Goal: Transaction & Acquisition: Purchase product/service

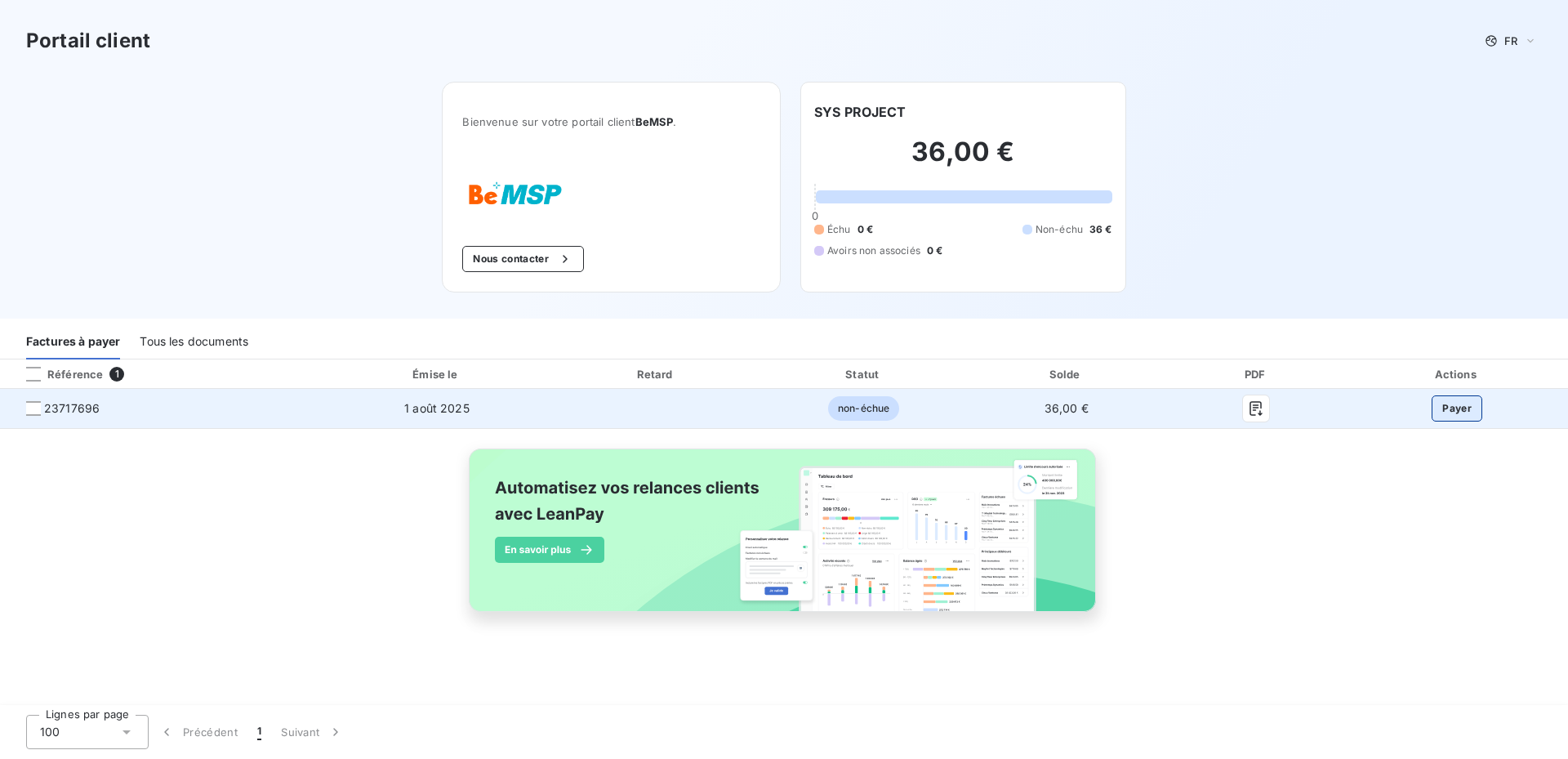
click at [1448, 407] on button "Payer" at bounding box center [1457, 409] width 51 height 26
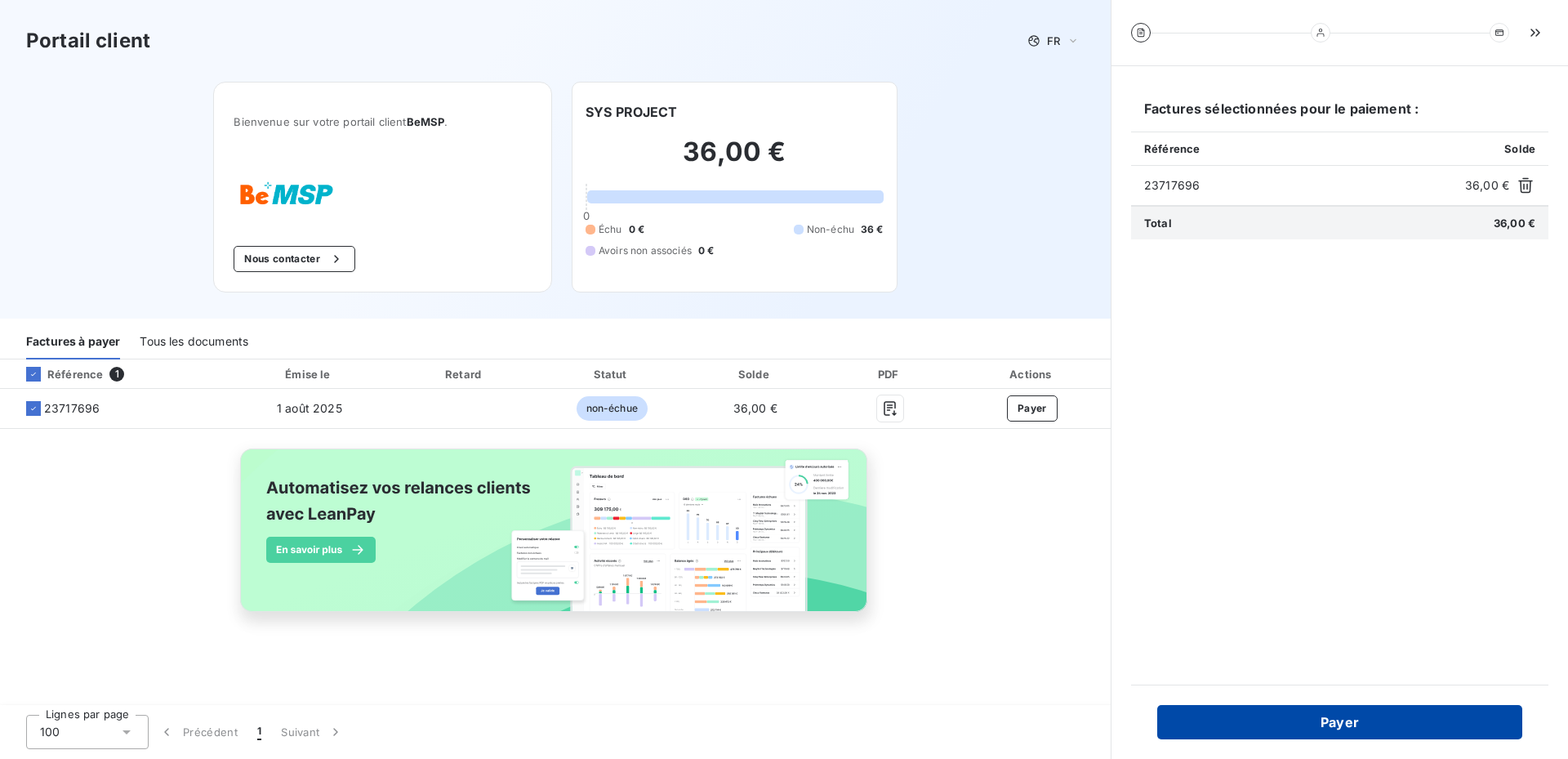
click at [1256, 707] on button "Payer" at bounding box center [1340, 721] width 365 height 34
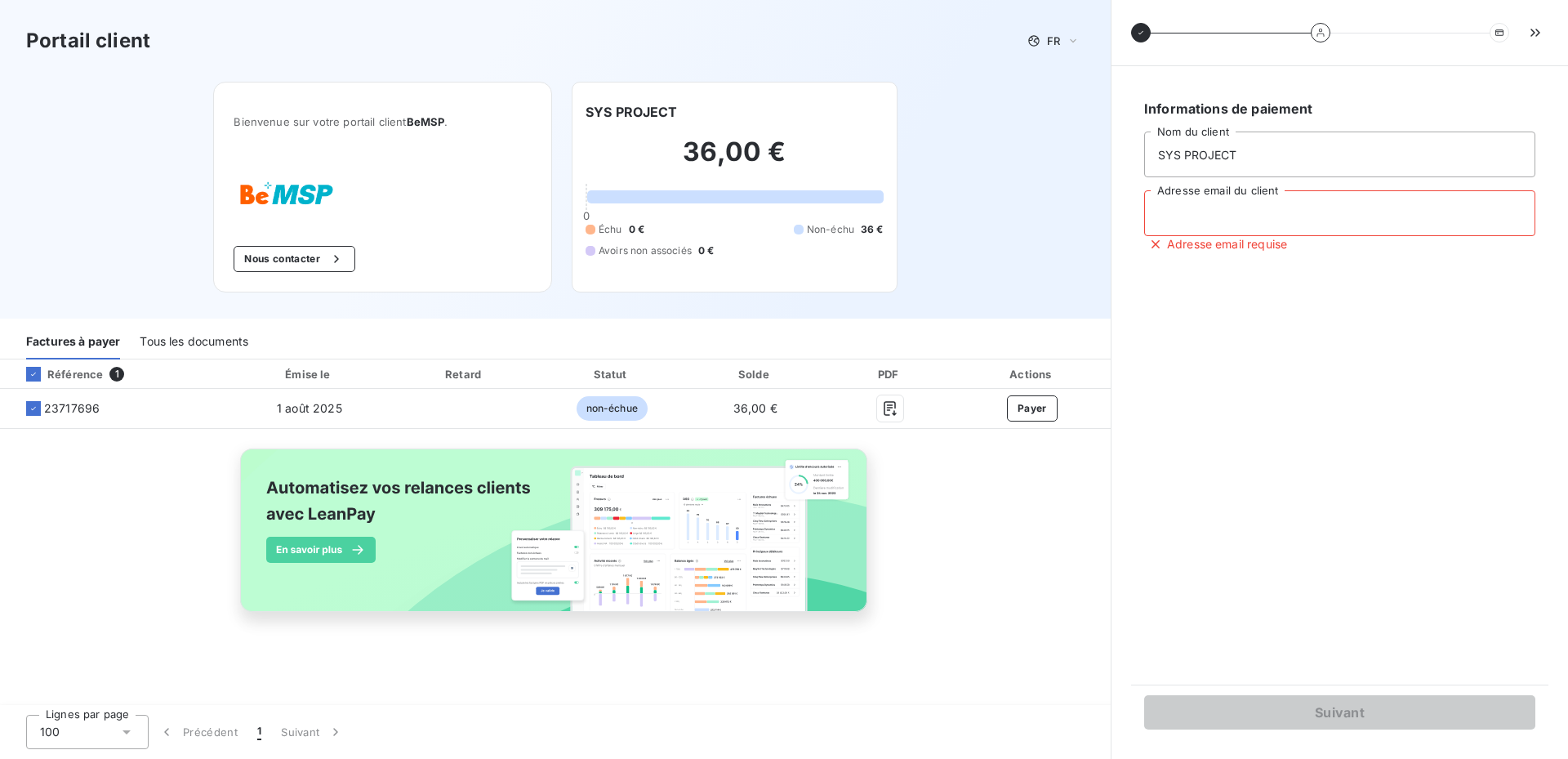
click at [1185, 218] on input "Adresse email du client" at bounding box center [1339, 213] width 391 height 46
click at [1256, 221] on input "Adresse email du client" at bounding box center [1339, 213] width 391 height 46
type input "x"
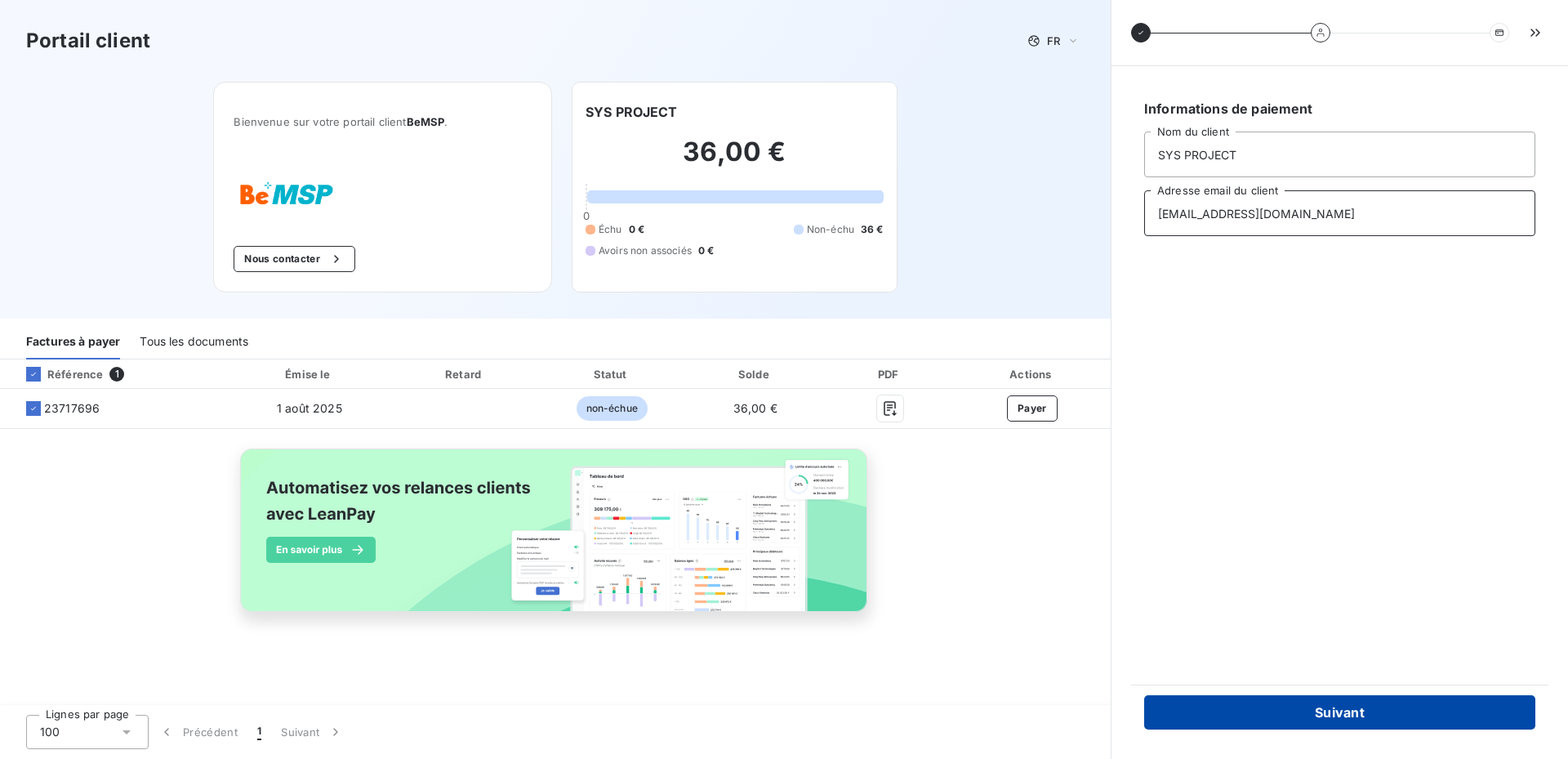
type input "adaman.s@sys-project.fr"
click at [1362, 712] on button "Suivant" at bounding box center [1339, 712] width 391 height 34
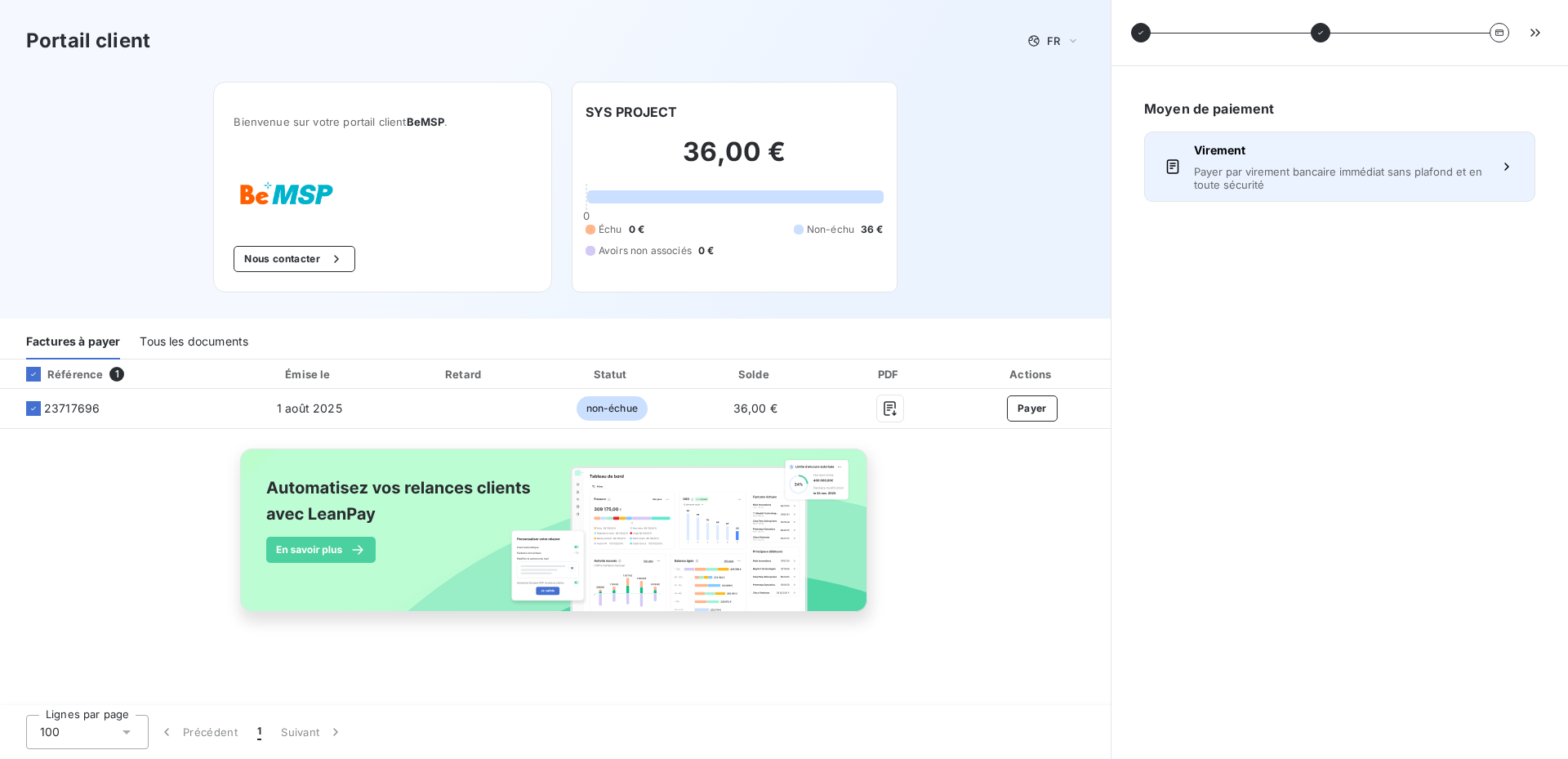
click at [1339, 185] on span "Payer par virement bancaire immédiat sans plafond et en toute sécurité" at bounding box center [1340, 178] width 292 height 26
